Goal: Transaction & Acquisition: Book appointment/travel/reservation

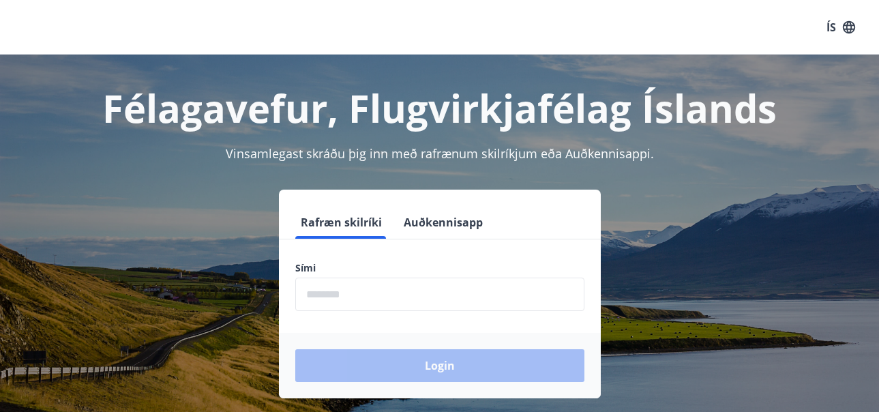
click at [362, 299] on input "phone" at bounding box center [439, 294] width 289 height 33
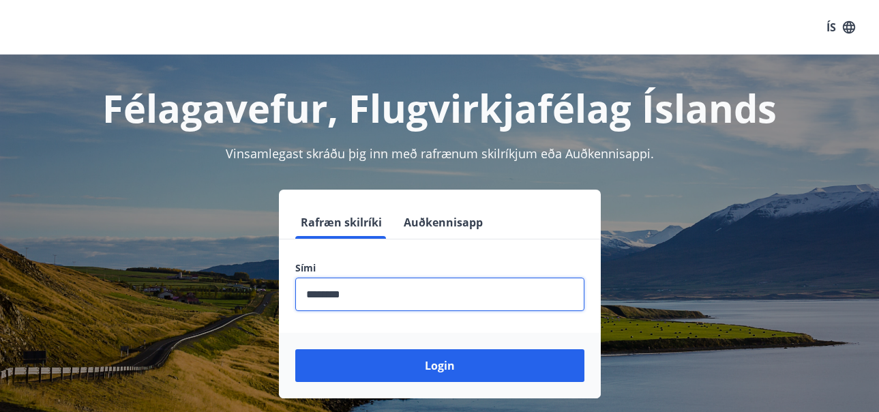
type input "********"
click at [295, 349] on button "Login" at bounding box center [439, 365] width 289 height 33
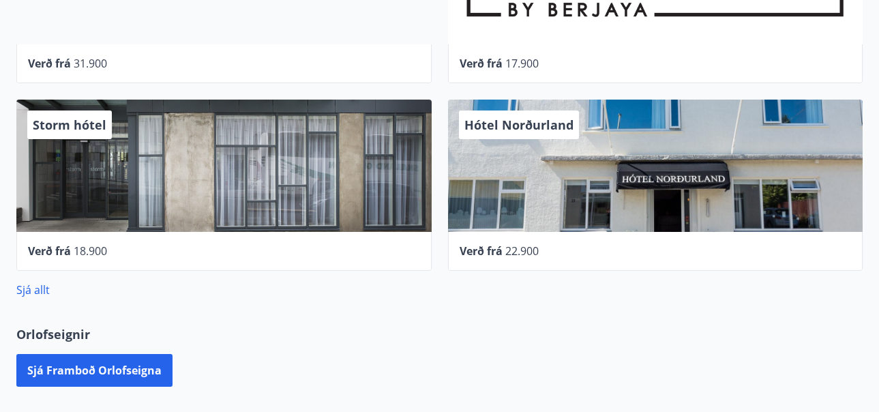
scroll to position [645, 0]
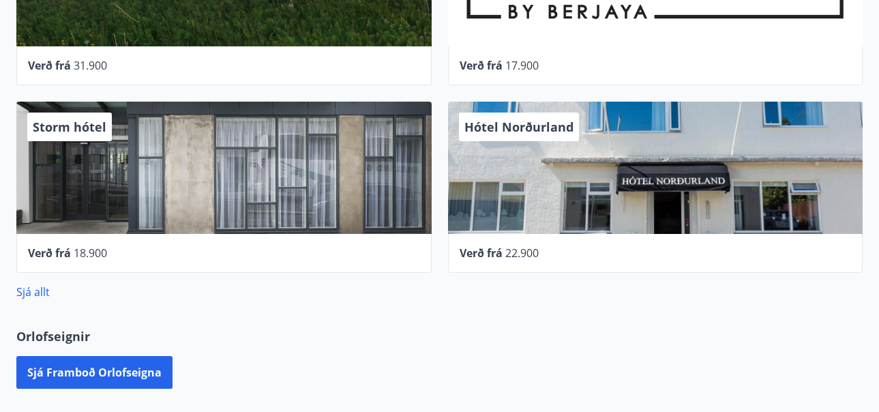
click at [211, 199] on div "Storm hótel" at bounding box center [223, 168] width 415 height 132
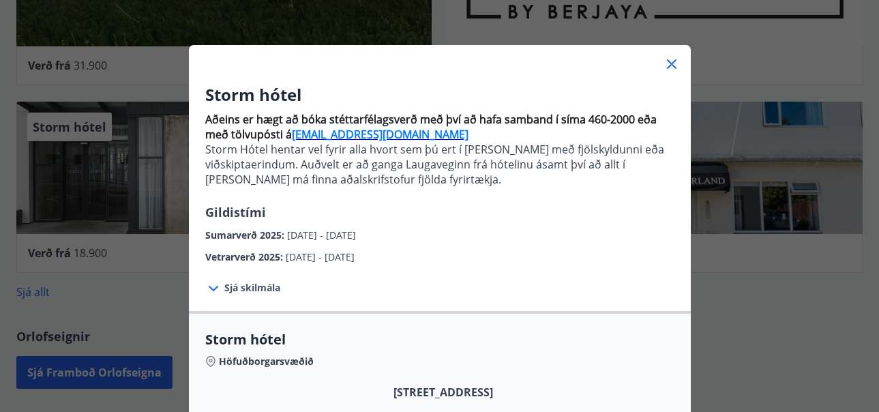
scroll to position [0, 0]
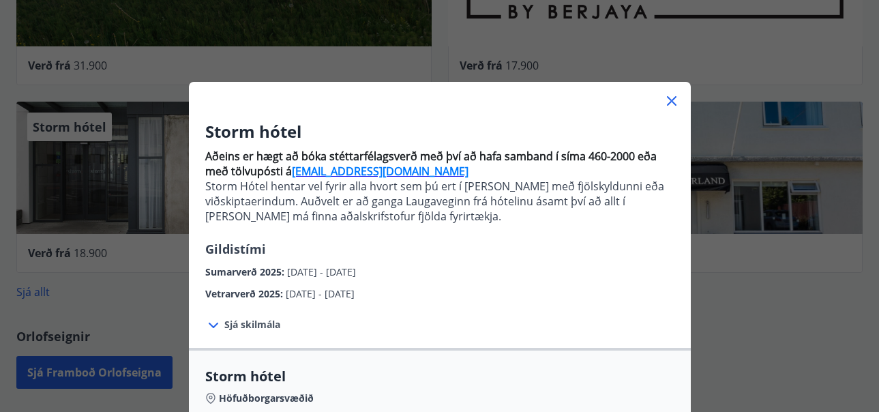
click at [673, 102] on icon at bounding box center [672, 101] width 16 height 16
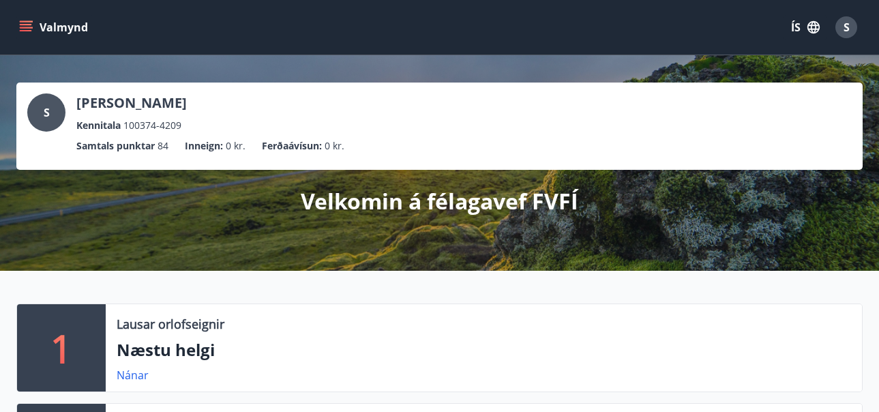
click at [41, 27] on button "Valmynd" at bounding box center [54, 27] width 77 height 25
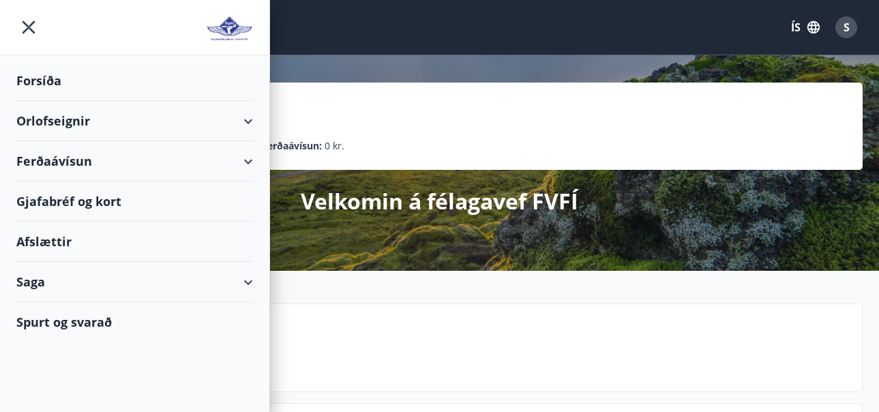
click at [50, 121] on div "Orlofseignir" at bounding box center [134, 121] width 237 height 40
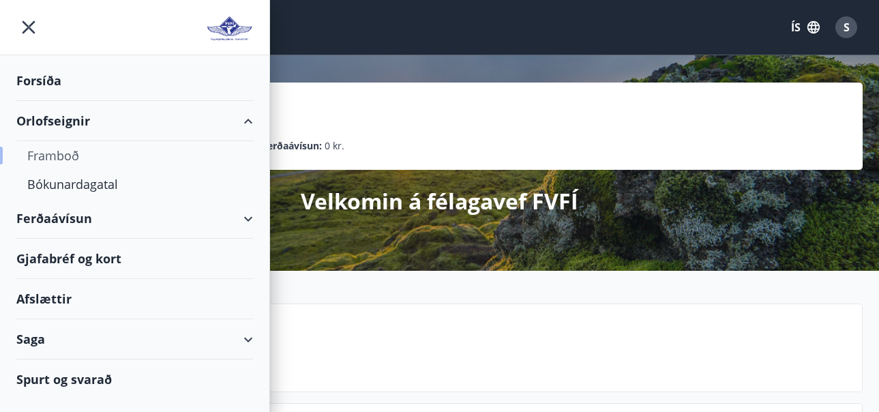
click at [60, 158] on div "Framboð" at bounding box center [134, 155] width 215 height 29
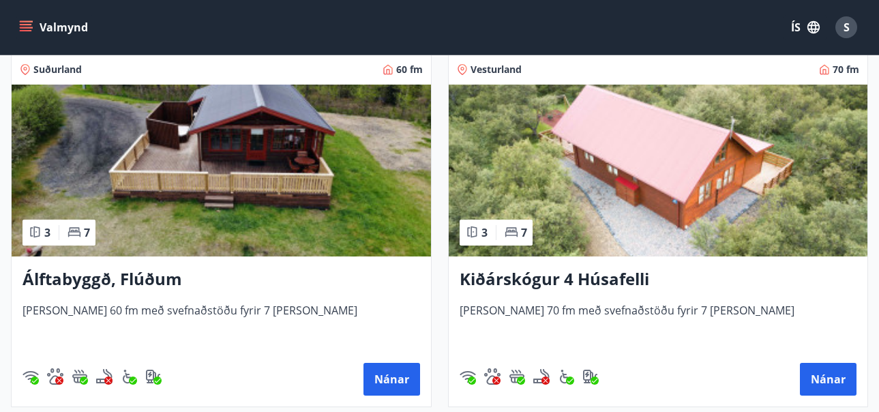
scroll to position [218, 0]
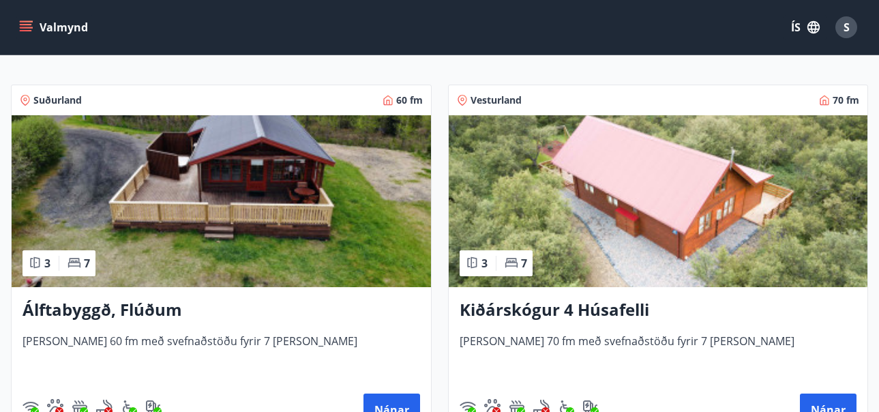
click at [646, 201] on img at bounding box center [659, 201] width 420 height 172
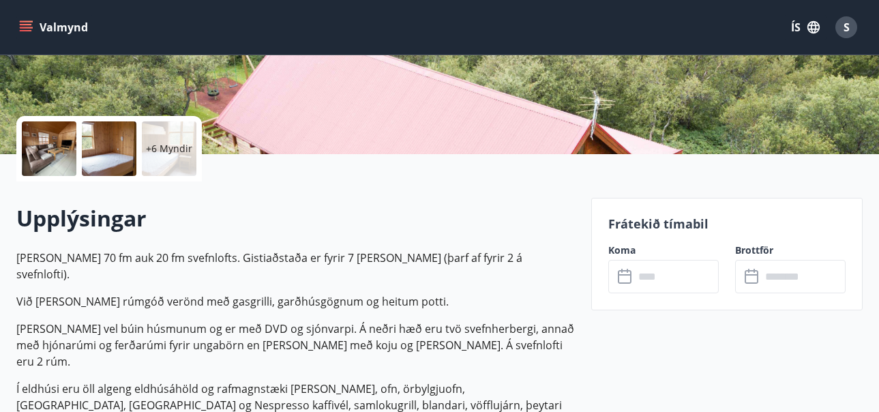
scroll to position [300, 0]
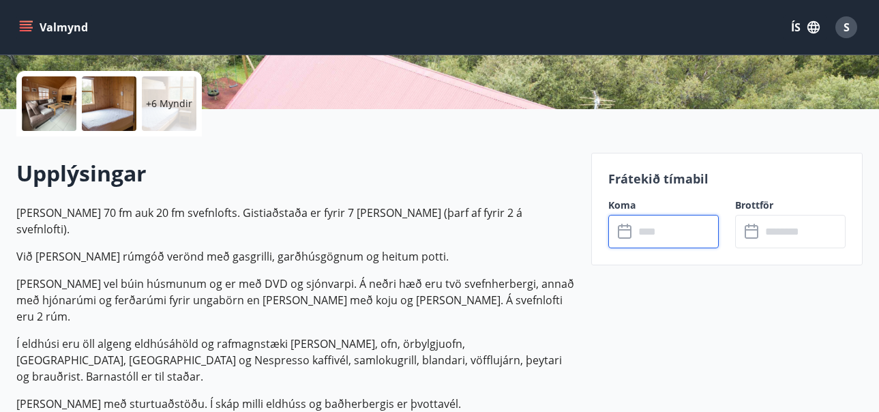
click at [652, 233] on input "text" at bounding box center [676, 231] width 85 height 33
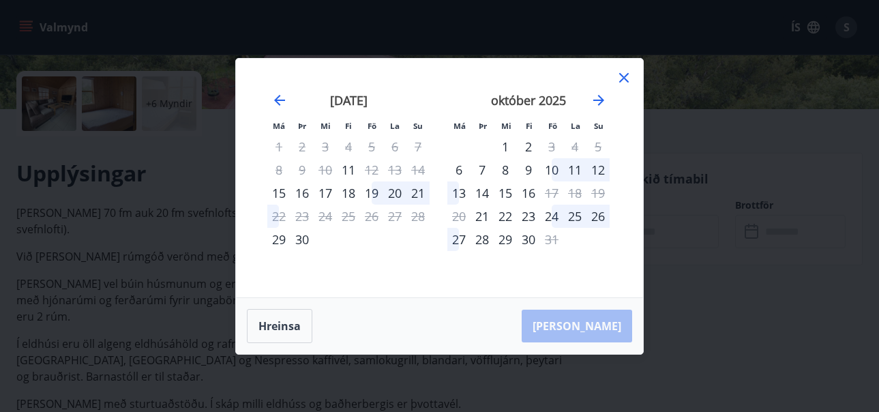
click at [374, 194] on div "19" at bounding box center [371, 192] width 23 height 23
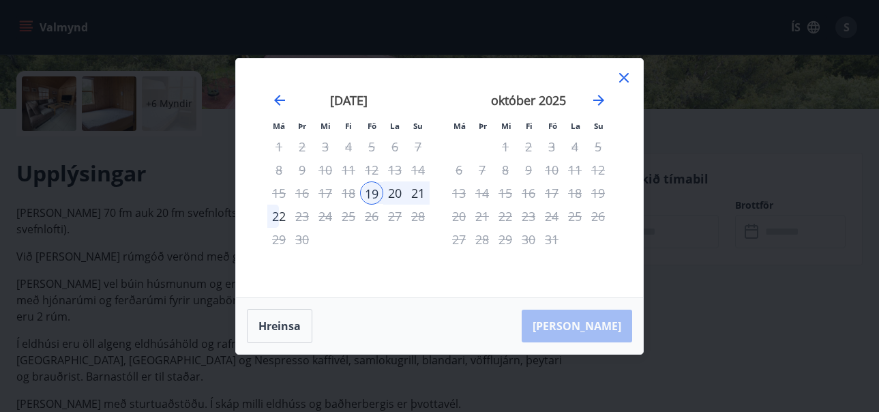
click at [398, 196] on div "20" at bounding box center [394, 192] width 23 height 23
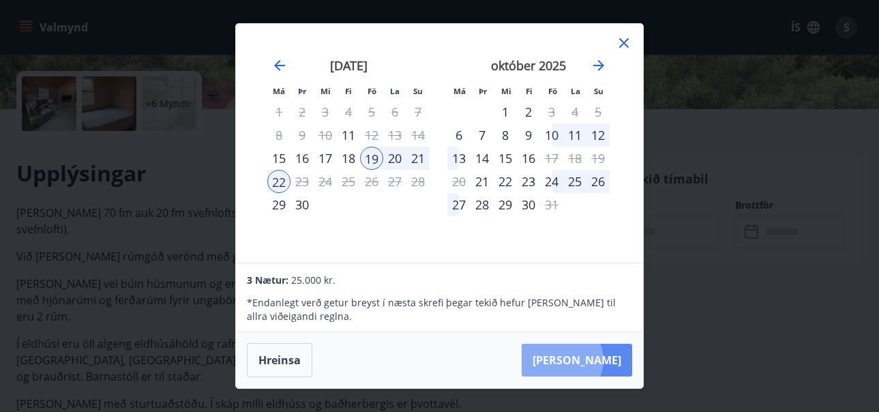
click at [604, 360] on button "Taka Frá" at bounding box center [577, 360] width 111 height 33
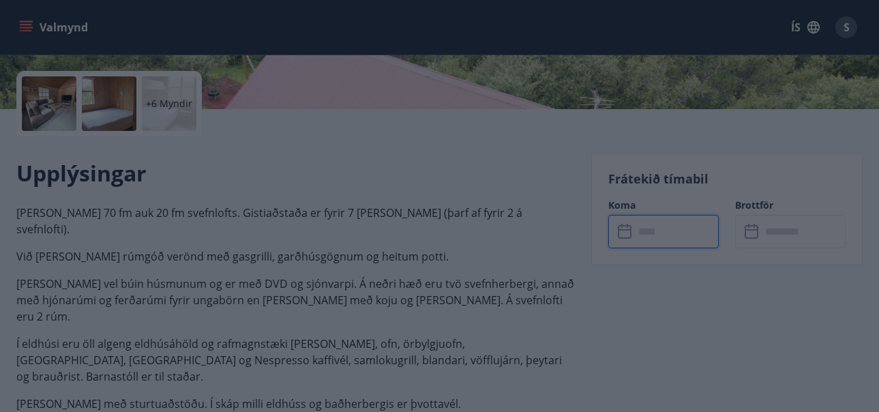
type input "******"
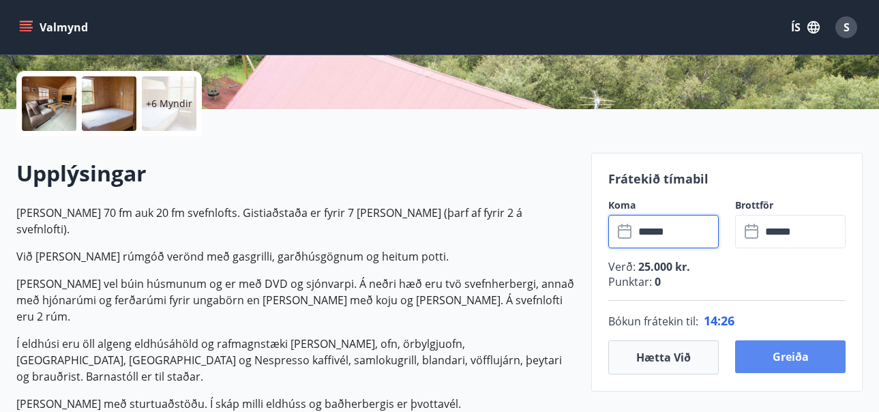
click at [793, 360] on button "Greiða" at bounding box center [790, 356] width 111 height 33
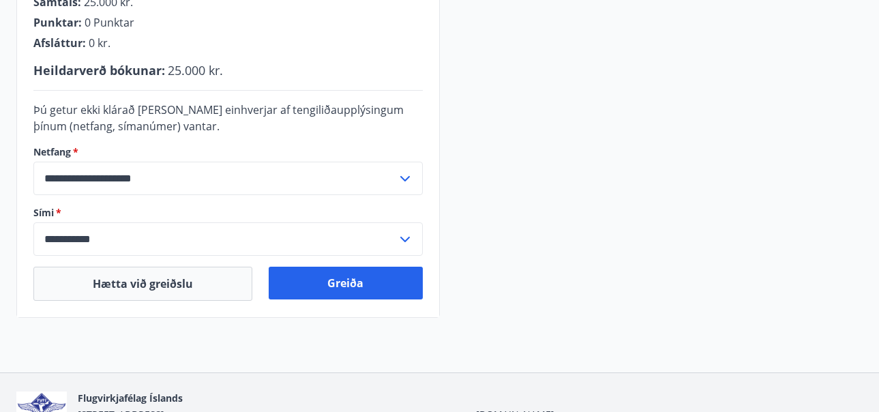
scroll to position [398, 0]
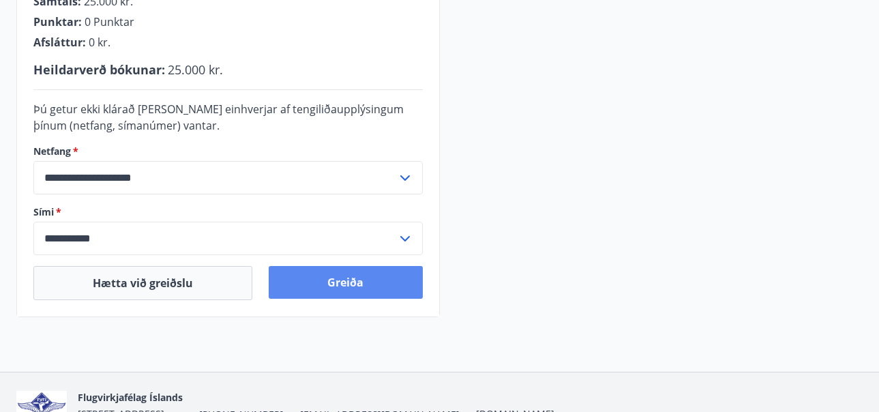
click at [360, 282] on button "Greiða" at bounding box center [345, 282] width 153 height 33
